Goal: Check status: Check status

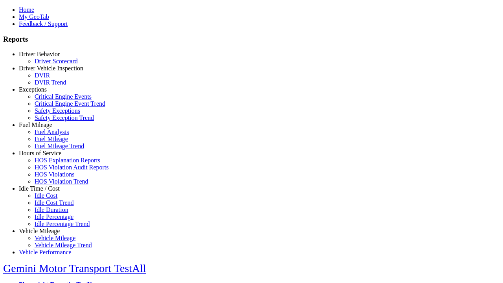
click at [45, 93] on link "Exceptions" at bounding box center [33, 89] width 28 height 7
click at [51, 121] on link "Safety Exception Trend" at bounding box center [64, 117] width 59 height 7
type input "*********"
